Goal: Information Seeking & Learning: Learn about a topic

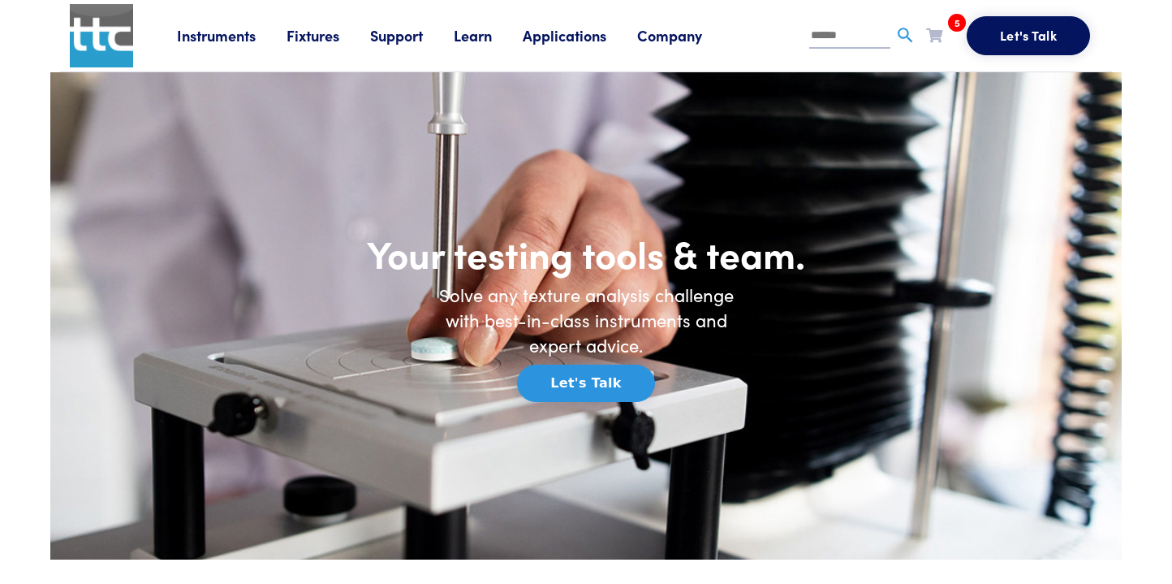
click at [570, 45] on link "Applications" at bounding box center [580, 35] width 114 height 20
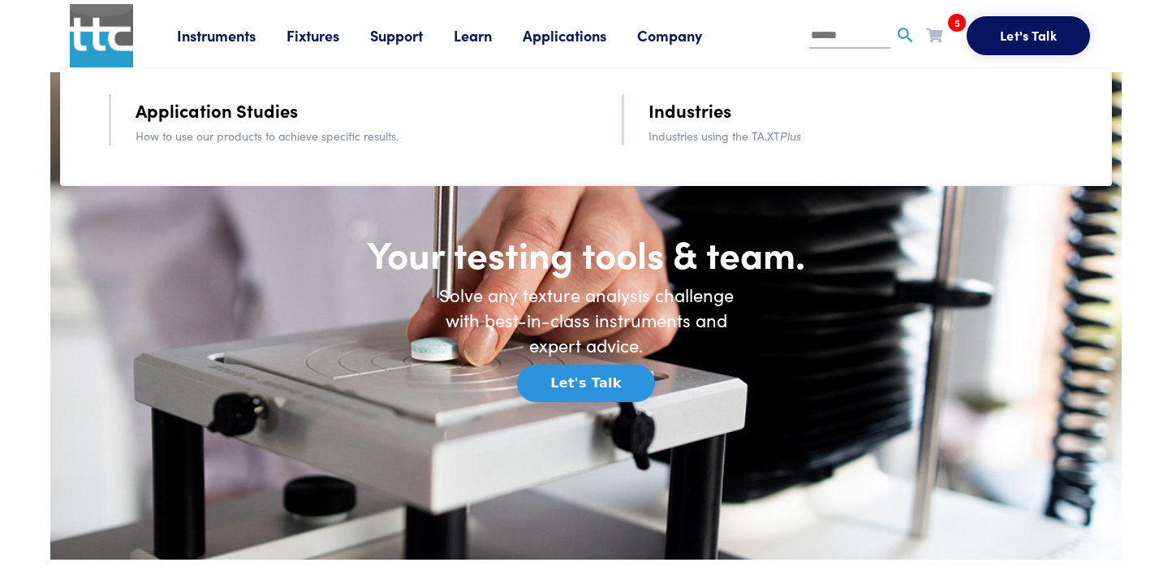
click at [673, 37] on link "Company" at bounding box center [685, 35] width 96 height 20
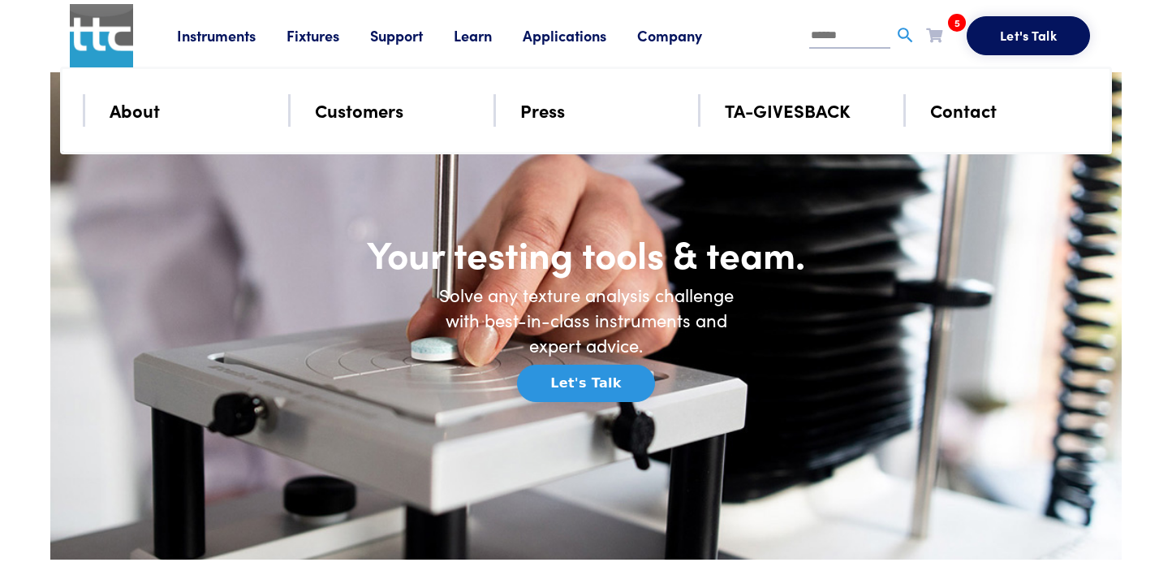
click at [673, 37] on link "Company" at bounding box center [685, 35] width 96 height 20
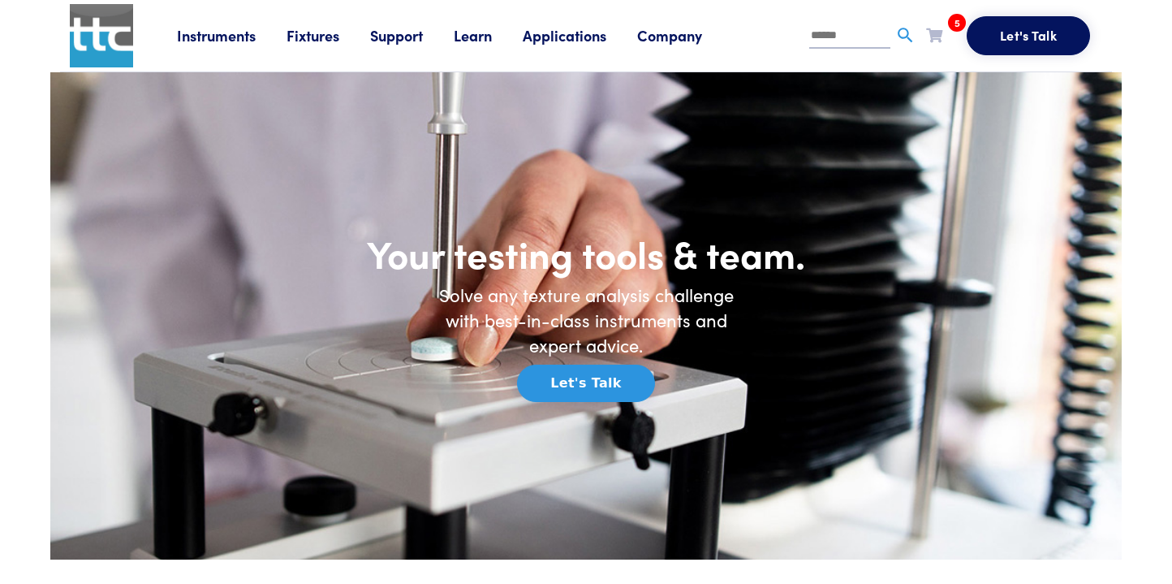
click at [673, 37] on link "Company" at bounding box center [685, 35] width 96 height 20
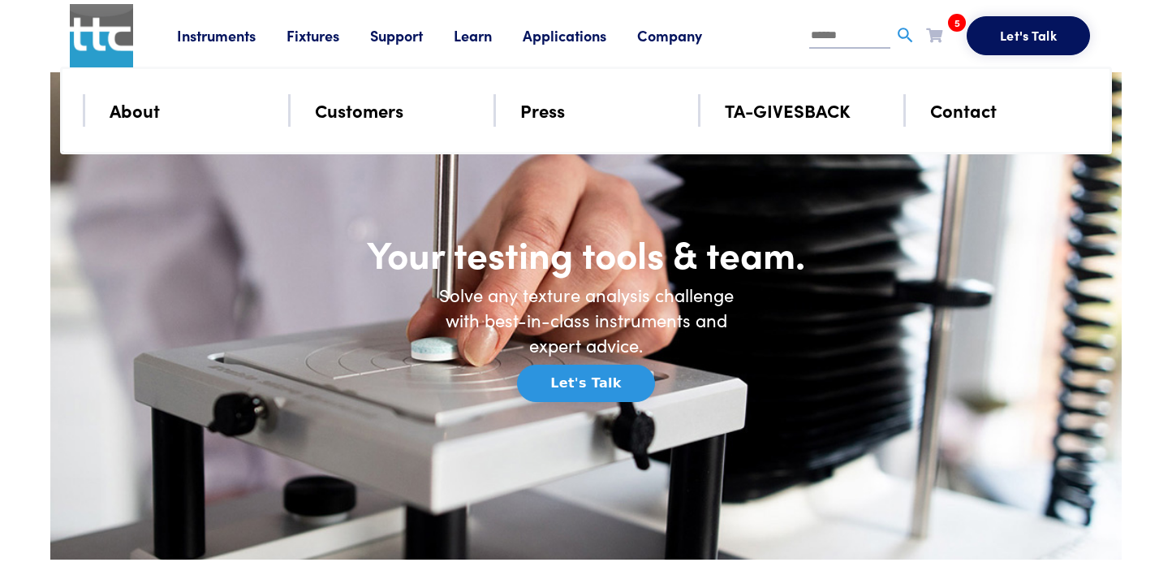
click at [354, 119] on link "Customers" at bounding box center [359, 110] width 88 height 28
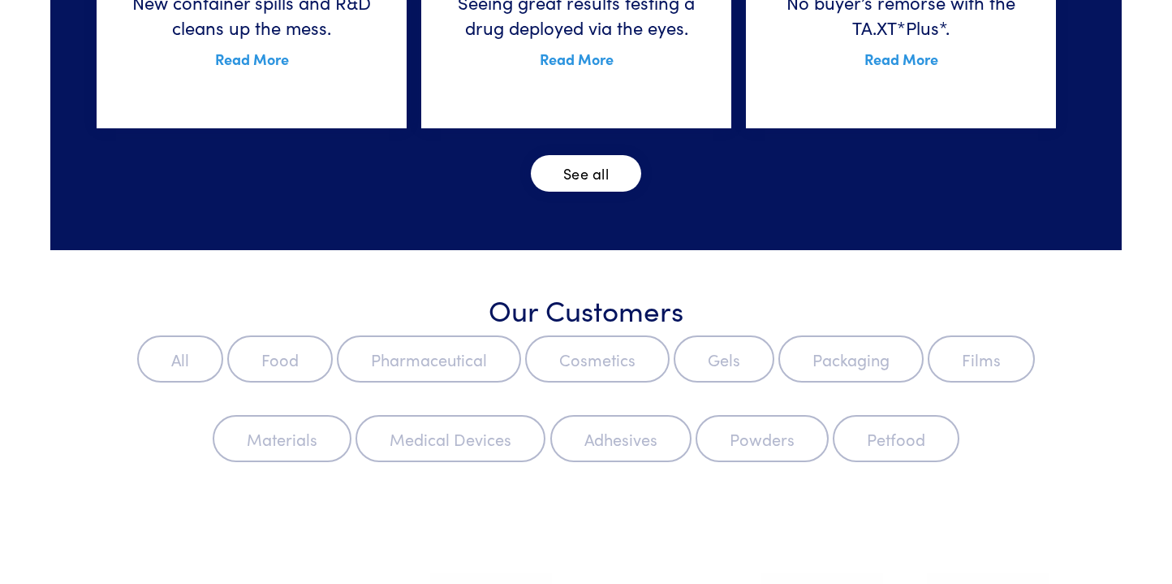
scroll to position [841, 0]
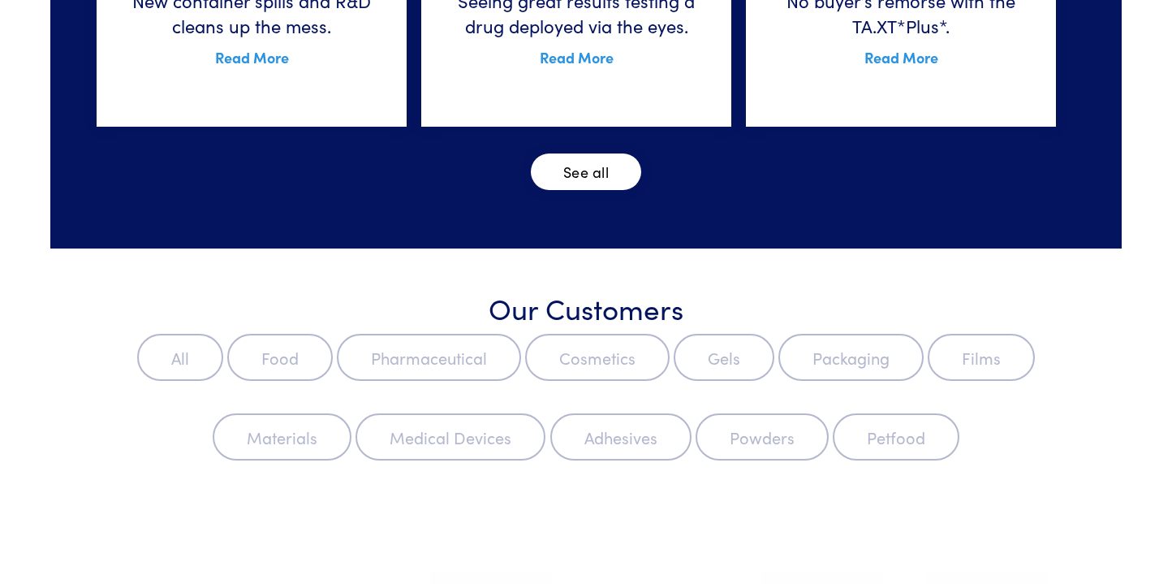
click at [291, 381] on label "Food" at bounding box center [280, 357] width 106 height 47
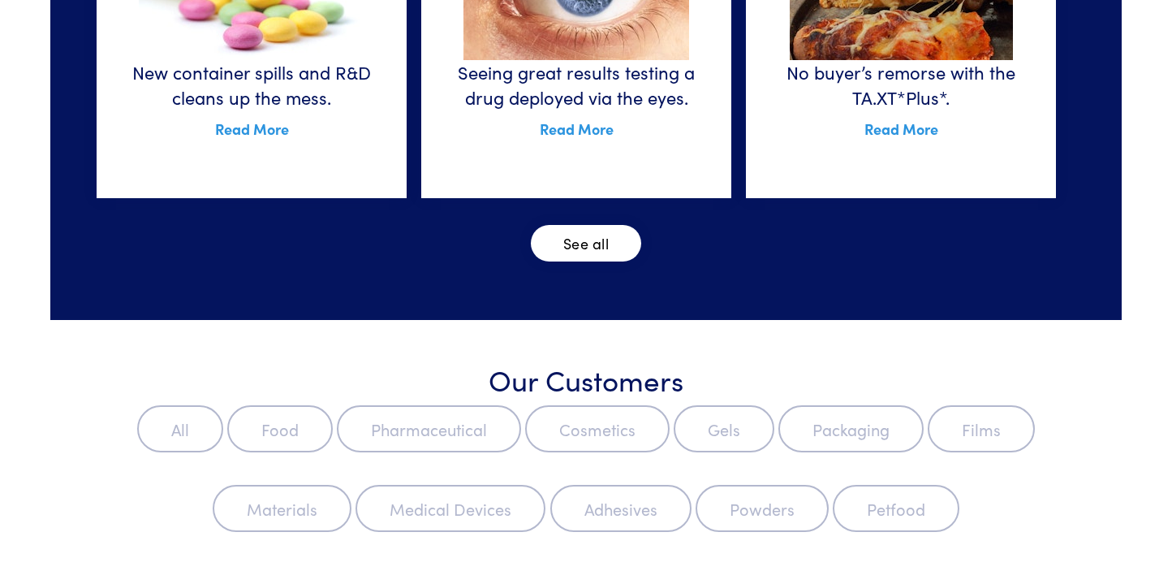
scroll to position [766, 0]
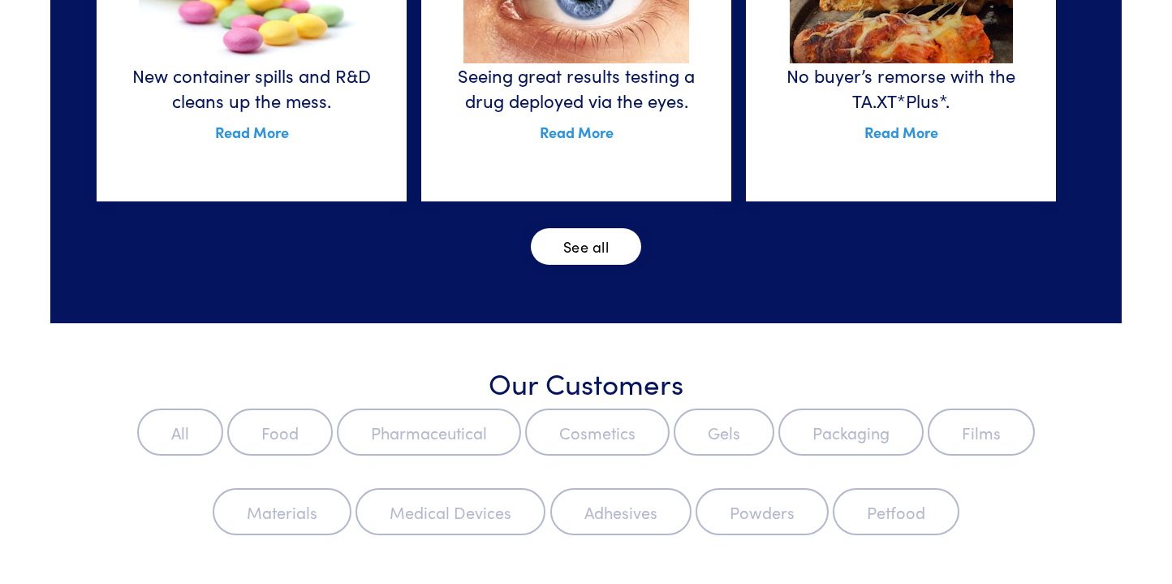
click at [573, 265] on link "See all" at bounding box center [586, 246] width 110 height 37
